Goal: Information Seeking & Learning: Check status

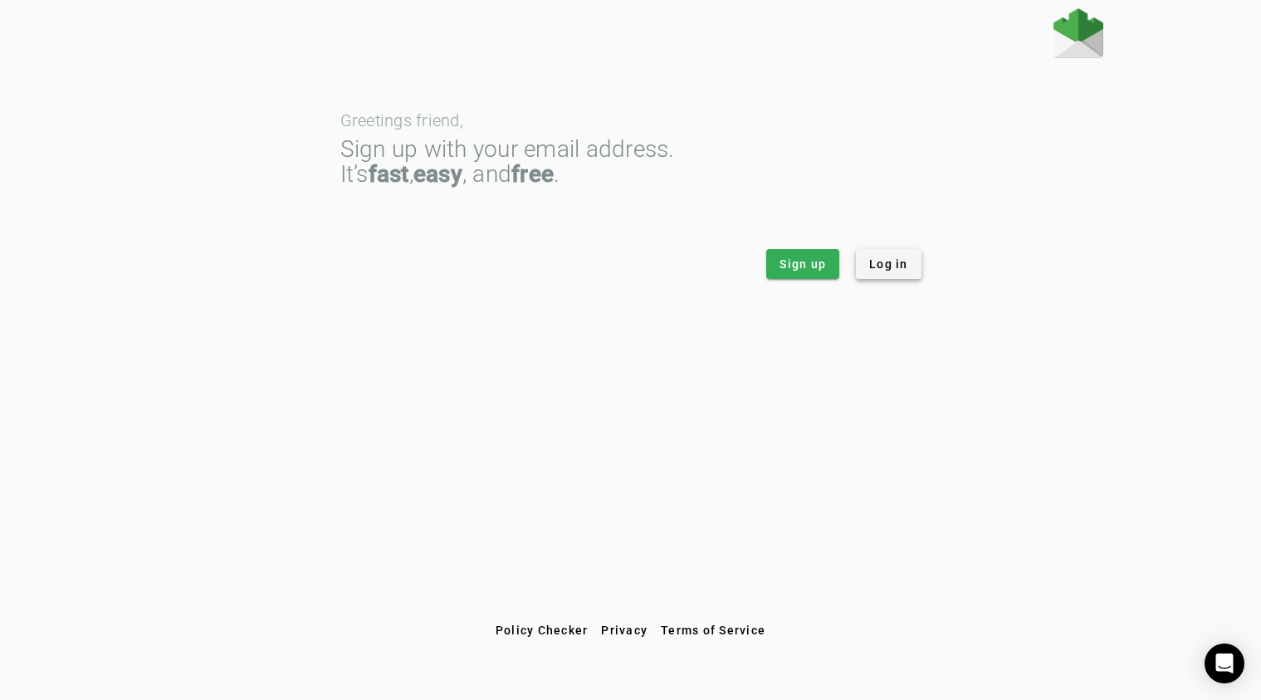
click at [881, 261] on span "Log in" at bounding box center [888, 264] width 39 height 17
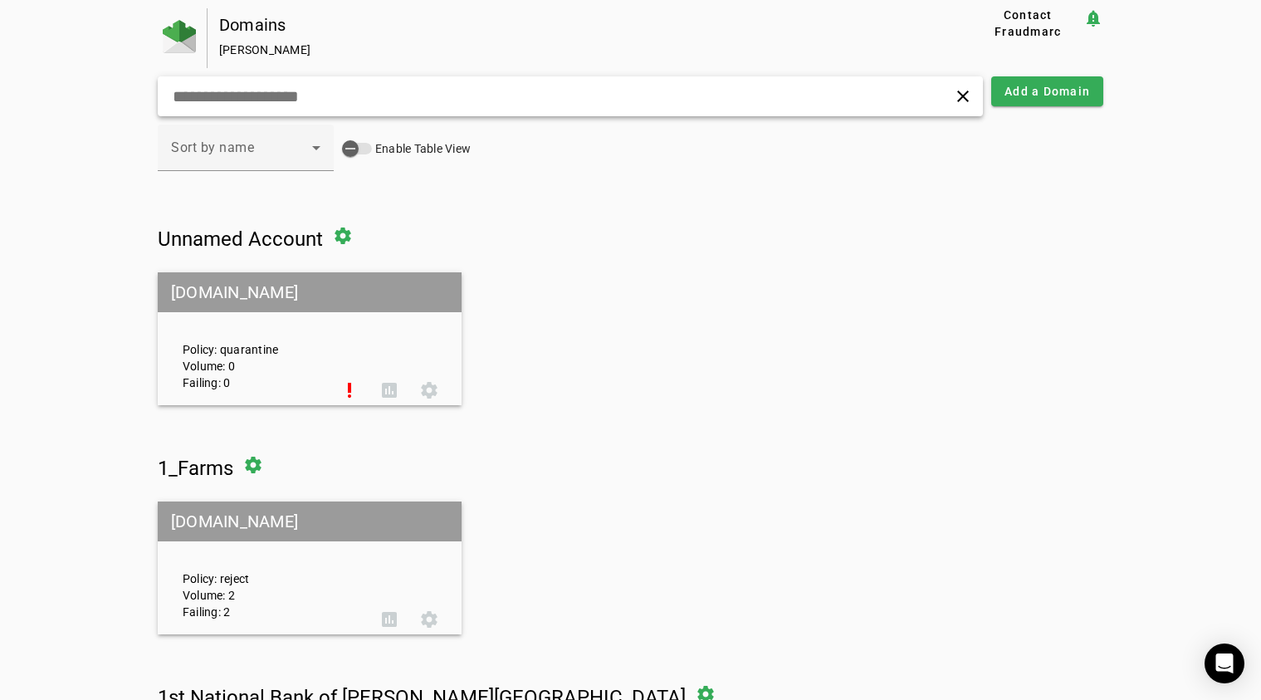
click at [291, 98] on input "text" at bounding box center [398, 96] width 454 height 20
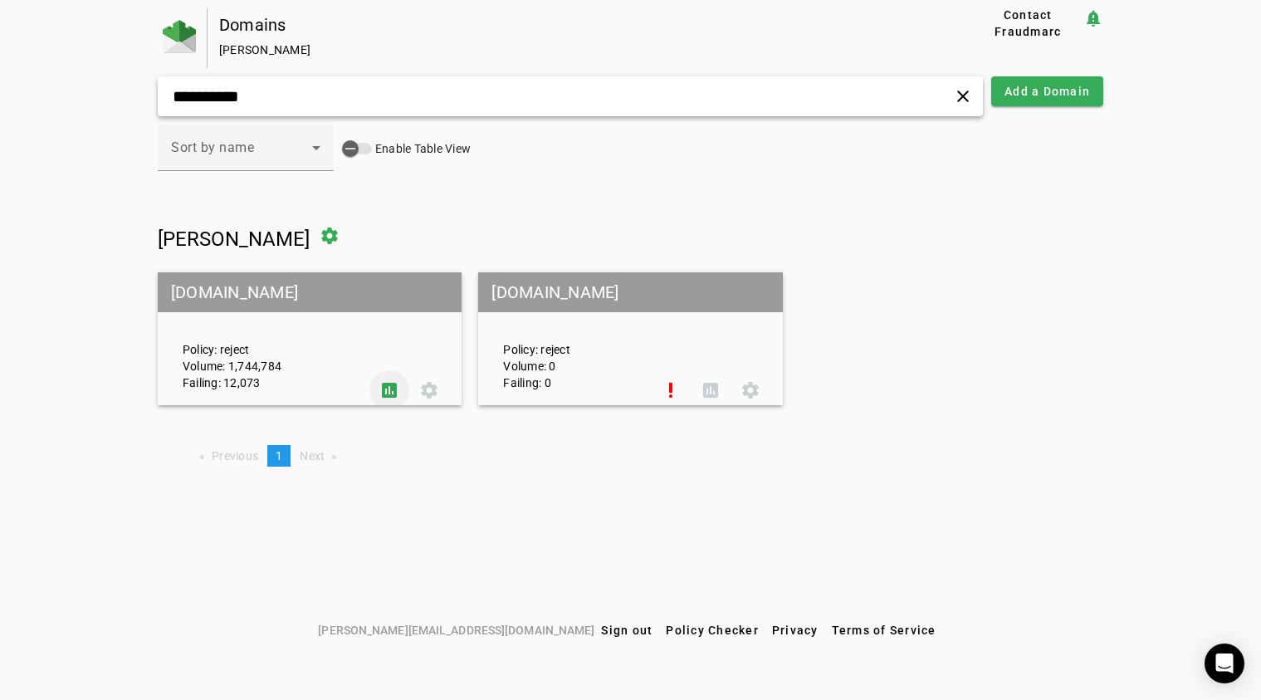
type input "**********"
click at [394, 375] on span at bounding box center [390, 390] width 40 height 40
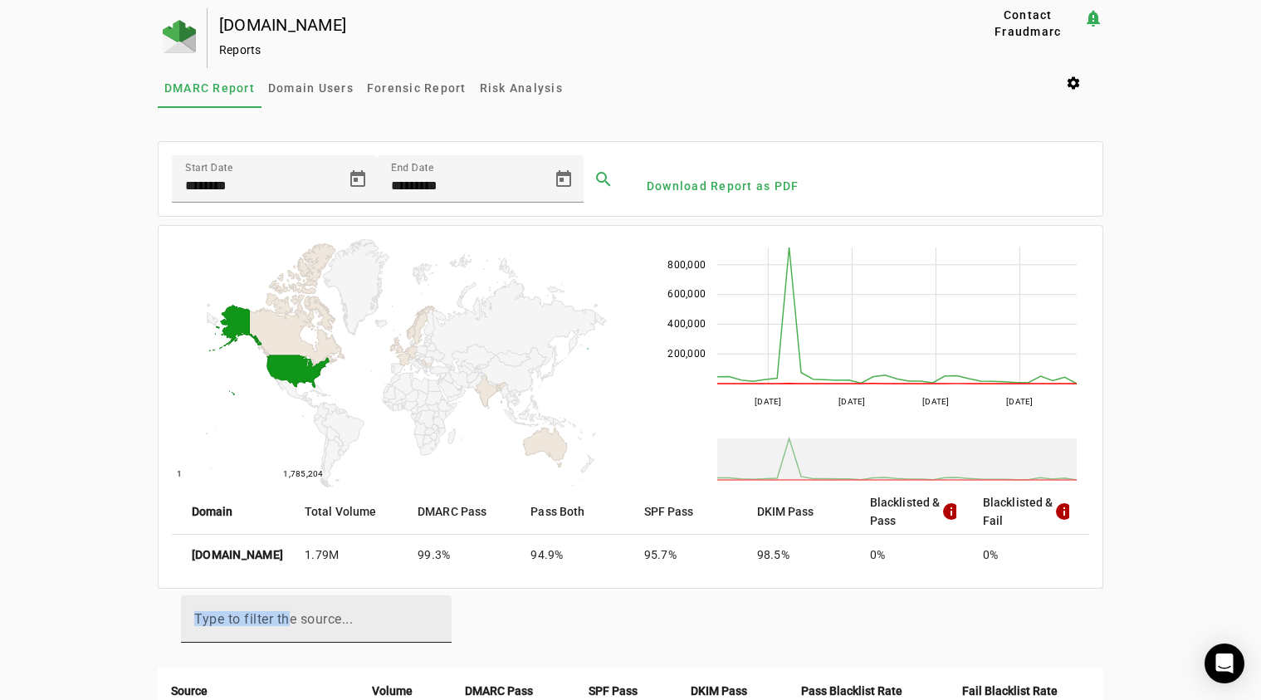
click at [291, 626] on div "Type to filter the source..." at bounding box center [316, 618] width 244 height 47
click at [291, 626] on input "Type to filter the source..." at bounding box center [316, 626] width 244 height 20
paste input "**********"
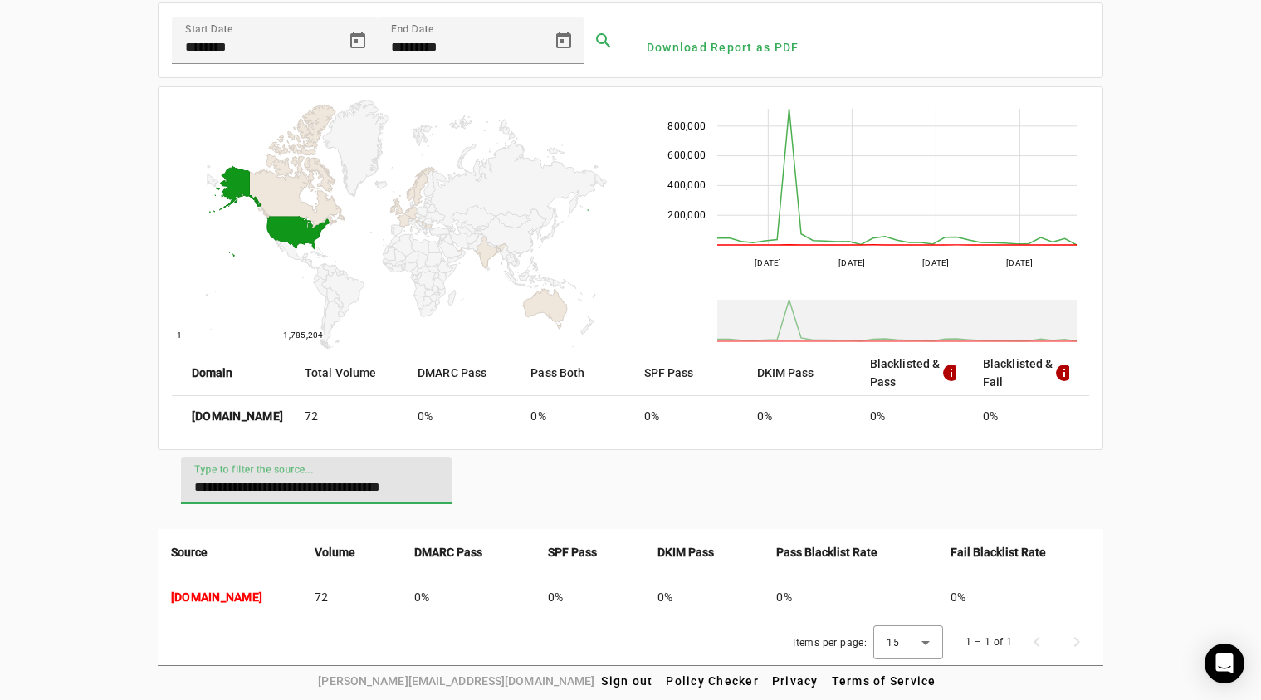
scroll to position [138, 0]
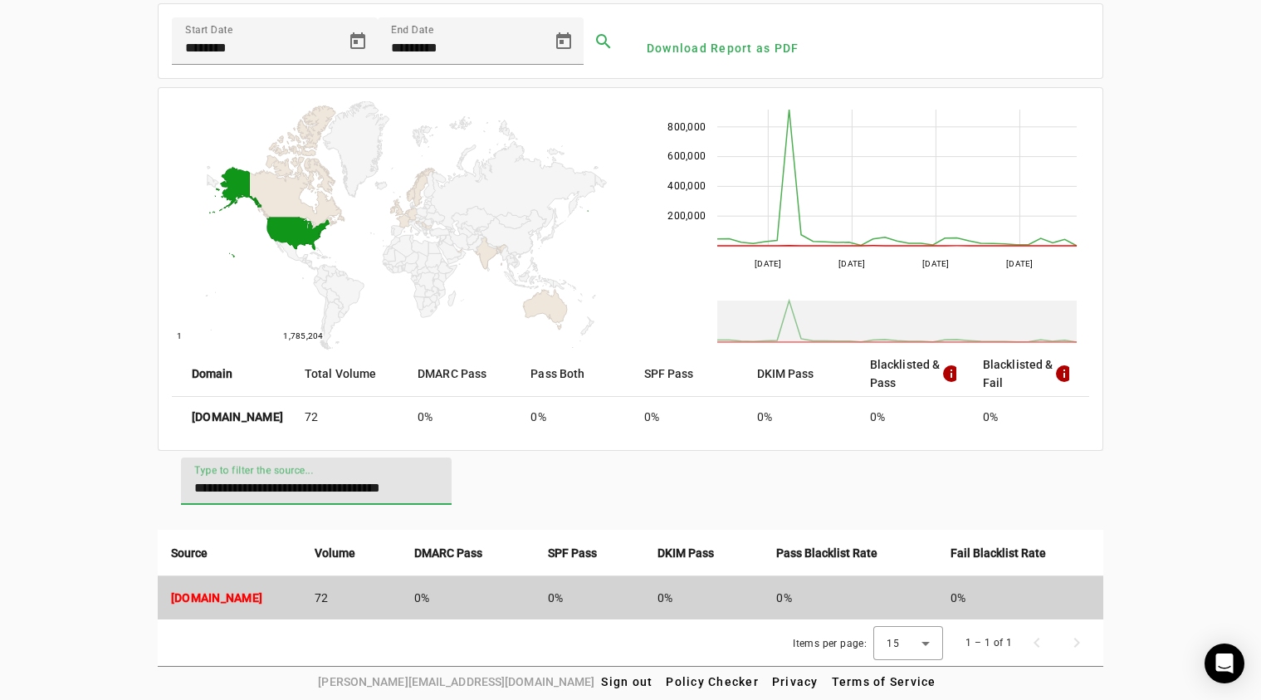
type input "**********"
click at [262, 594] on strong "[DOMAIN_NAME]" at bounding box center [216, 597] width 91 height 13
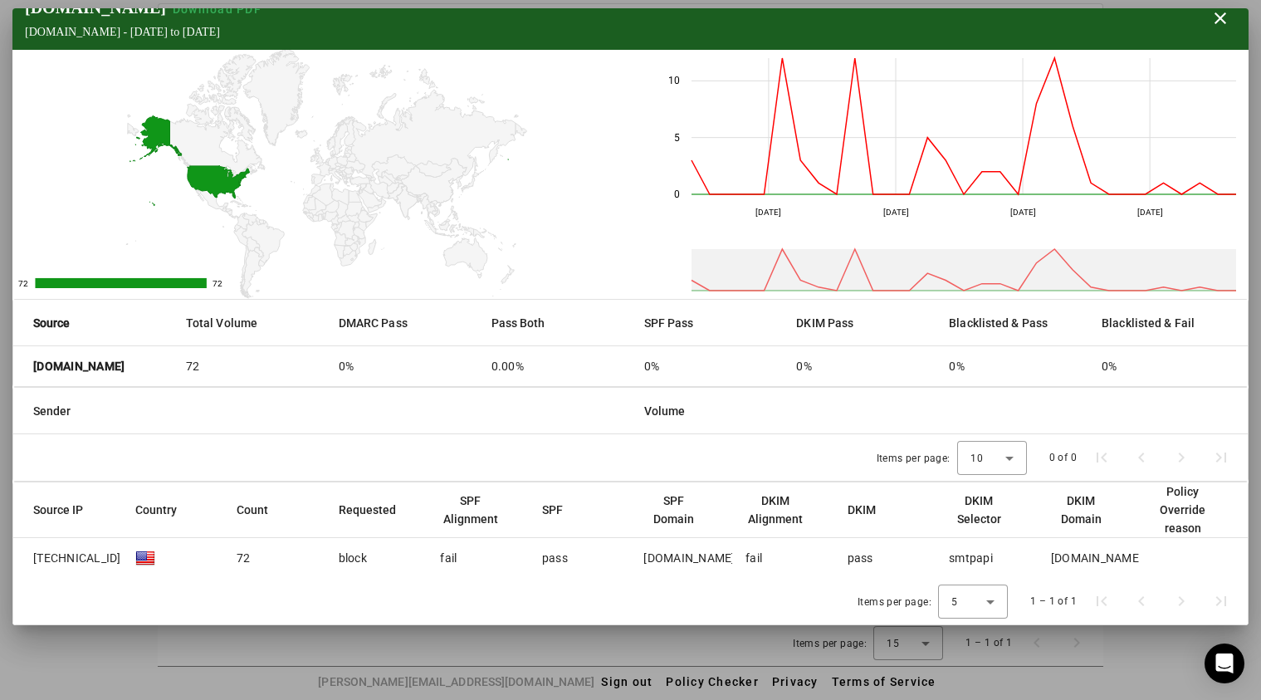
scroll to position [18, 0]
drag, startPoint x: 846, startPoint y: 560, endPoint x: 1123, endPoint y: 557, distance: 276.5
click at [1123, 557] on mat-row "[TECHNICAL_ID] 72 block fail pass [DOMAIN_NAME] fail pass smtpapi [DOMAIN_NAME]" at bounding box center [630, 558] width 1235 height 40
click at [854, 557] on div "pass" at bounding box center [861, 558] width 26 height 17
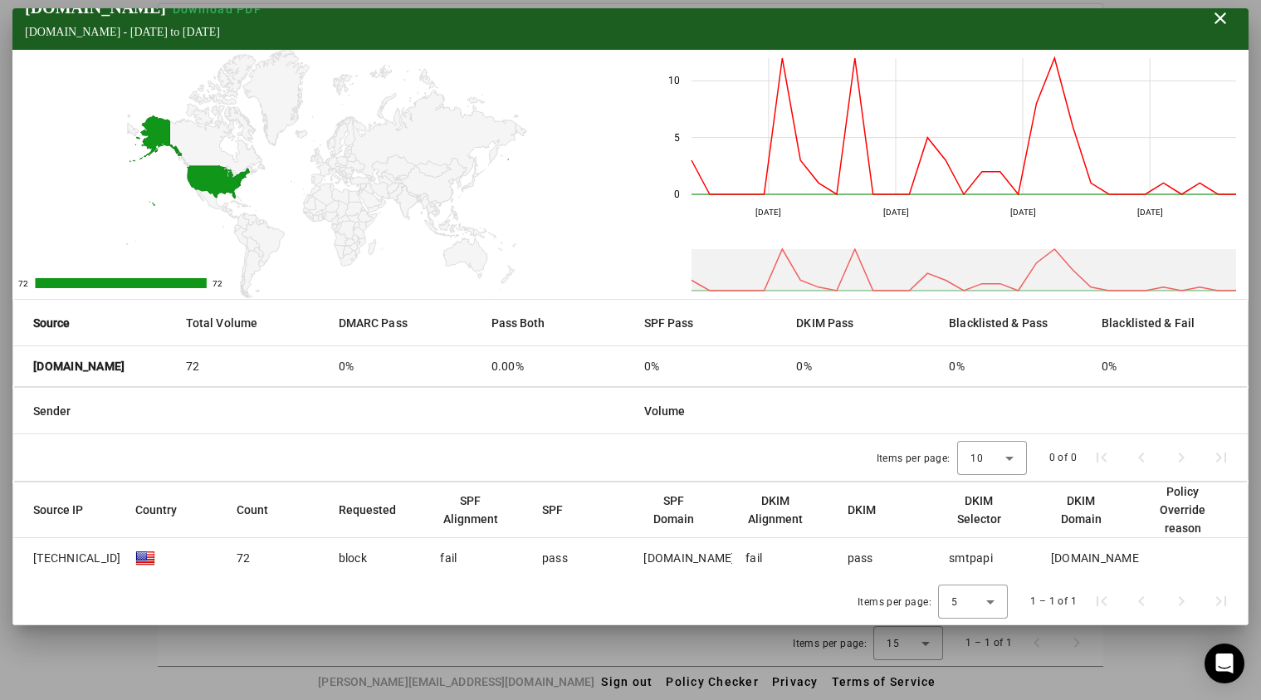
click at [854, 557] on div "pass" at bounding box center [861, 558] width 26 height 17
drag, startPoint x: 1126, startPoint y: 556, endPoint x: 841, endPoint y: 561, distance: 284.9
click at [842, 561] on mat-row "[TECHNICAL_ID] 72 block fail pass [DOMAIN_NAME] fail pass smtpapi [DOMAIN_NAME]" at bounding box center [630, 558] width 1235 height 40
click at [841, 561] on mat-cell "pass" at bounding box center [886, 558] width 102 height 40
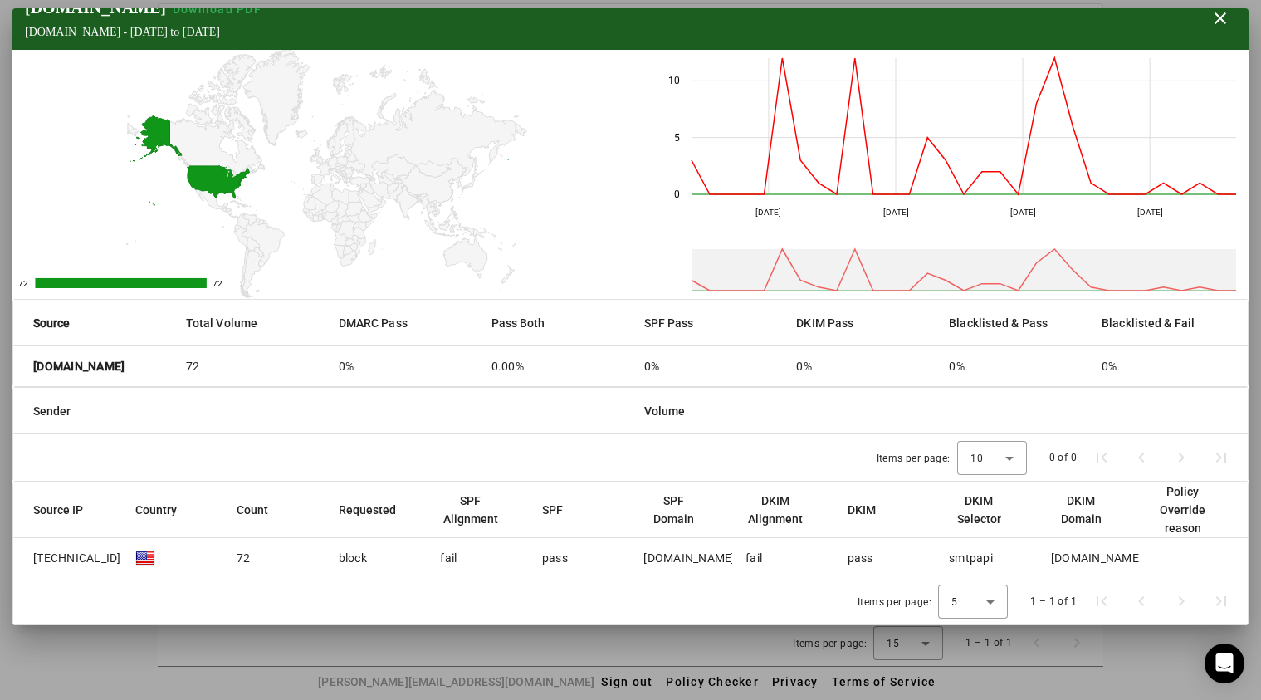
drag, startPoint x: 766, startPoint y: 556, endPoint x: 736, endPoint y: 556, distance: 30.7
click at [736, 556] on mat-cell "fail" at bounding box center [783, 558] width 102 height 40
drag, startPoint x: 125, startPoint y: 560, endPoint x: 29, endPoint y: 547, distance: 96.3
click at [29, 547] on mat-row "[TECHNICAL_ID] 72 block fail pass [DOMAIN_NAME] fail pass smtpapi [DOMAIN_NAME]" at bounding box center [630, 558] width 1235 height 40
drag, startPoint x: 137, startPoint y: 378, endPoint x: 32, endPoint y: 362, distance: 106.6
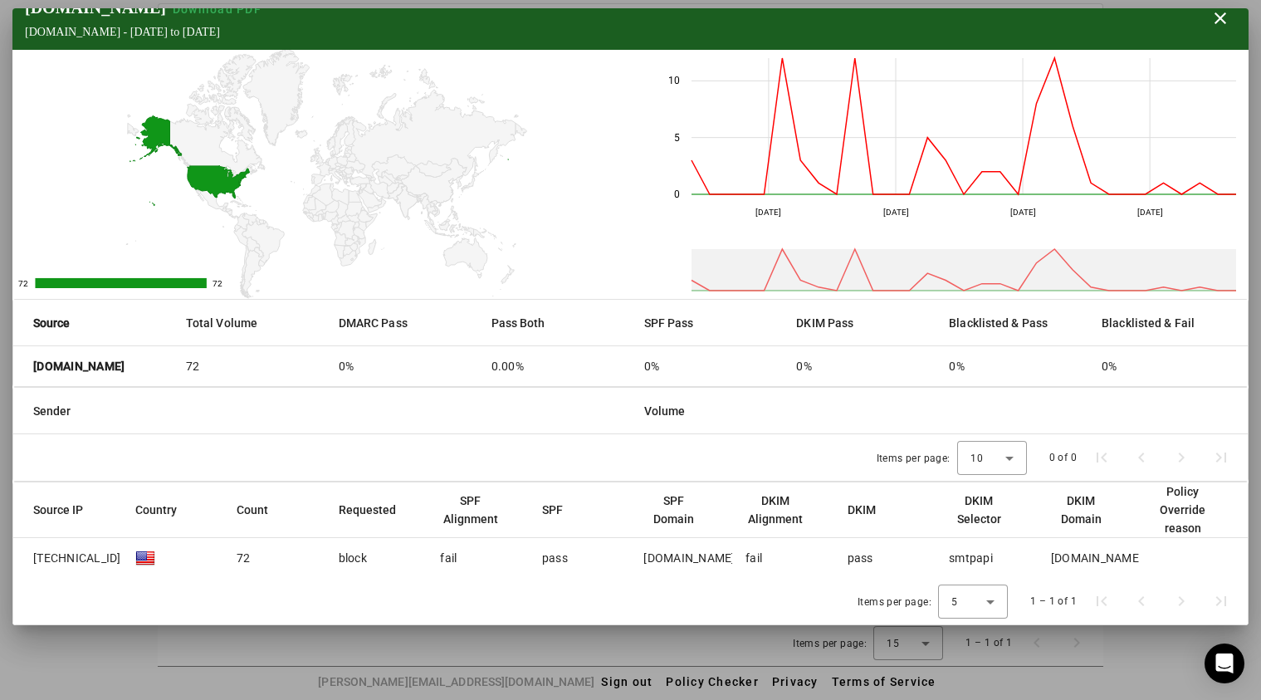
click at [32, 362] on mat-cell "[DOMAIN_NAME]" at bounding box center [92, 366] width 159 height 40
click at [536, 584] on div "Items per page: 5 1 – 1 of 1" at bounding box center [630, 601] width 1235 height 47
drag, startPoint x: 715, startPoint y: 557, endPoint x: 640, endPoint y: 559, distance: 74.8
click at [640, 559] on mat-cell "[DOMAIN_NAME]" at bounding box center [681, 558] width 102 height 40
click at [680, 558] on div "[DOMAIN_NAME]" at bounding box center [689, 558] width 91 height 17
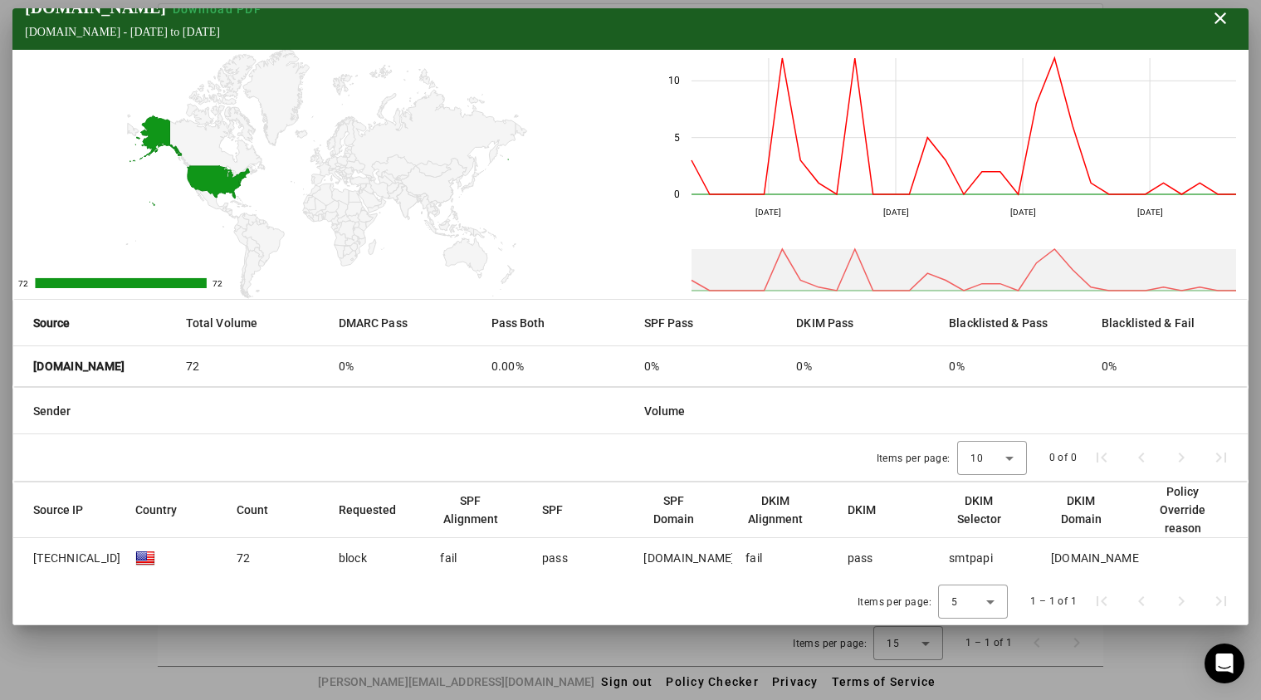
click at [680, 558] on div "[DOMAIN_NAME]" at bounding box center [689, 558] width 91 height 17
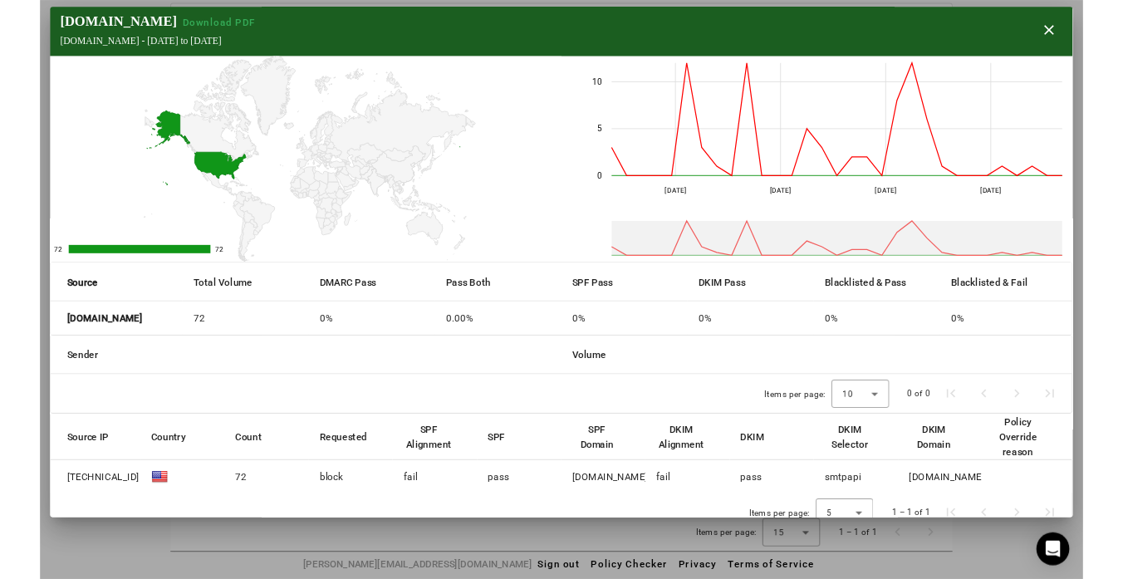
scroll to position [0, 0]
